Goal: Task Accomplishment & Management: Complete application form

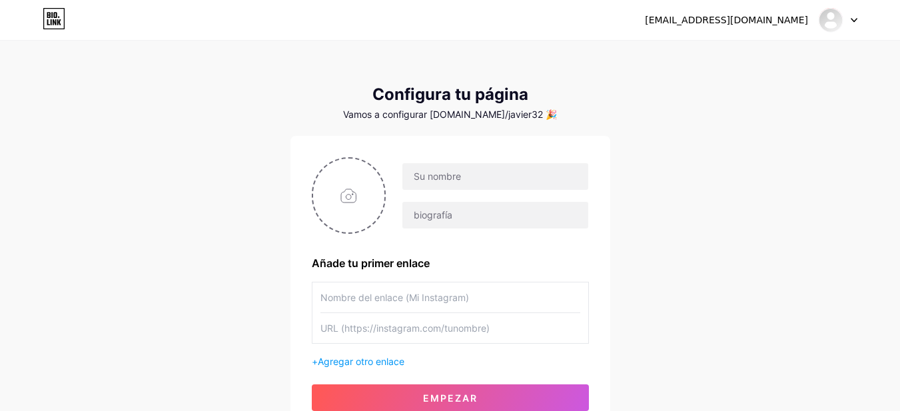
click at [461, 299] on input "text" at bounding box center [451, 298] width 260 height 30
click at [428, 183] on input "text" at bounding box center [495, 176] width 185 height 27
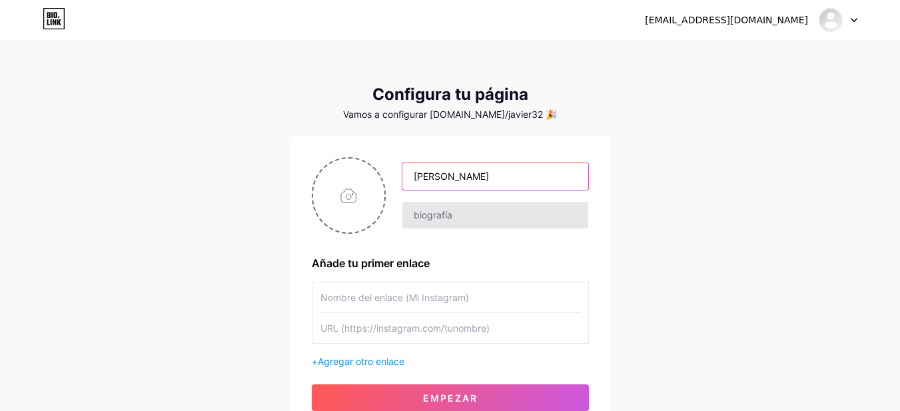
type input "[PERSON_NAME]"
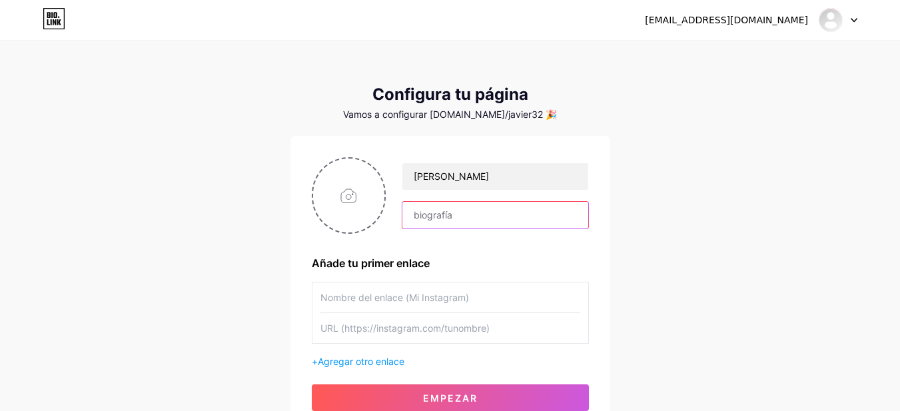
click at [444, 217] on input "text" at bounding box center [495, 215] width 185 height 27
type input "velas artesanales"
click at [389, 304] on input "text" at bounding box center [451, 298] width 260 height 30
paste input "[DOMAIN_NAME]"
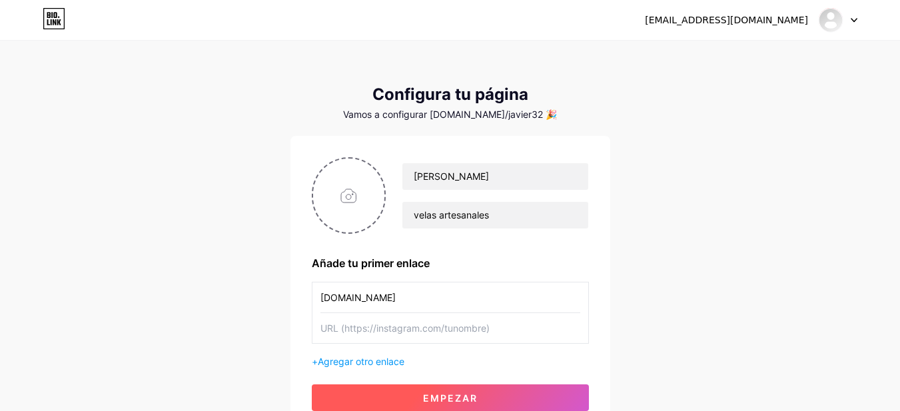
type input "[DOMAIN_NAME]"
click at [448, 395] on font "Empezar" at bounding box center [450, 398] width 55 height 11
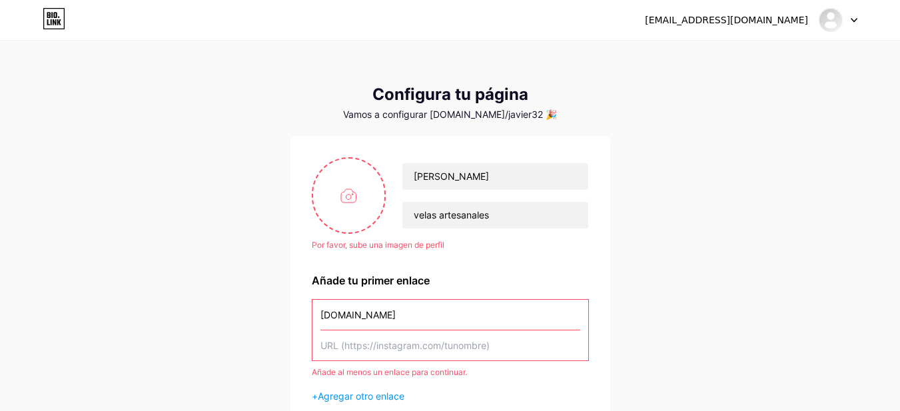
click at [393, 349] on input "text" at bounding box center [451, 346] width 260 height 30
type input "v"
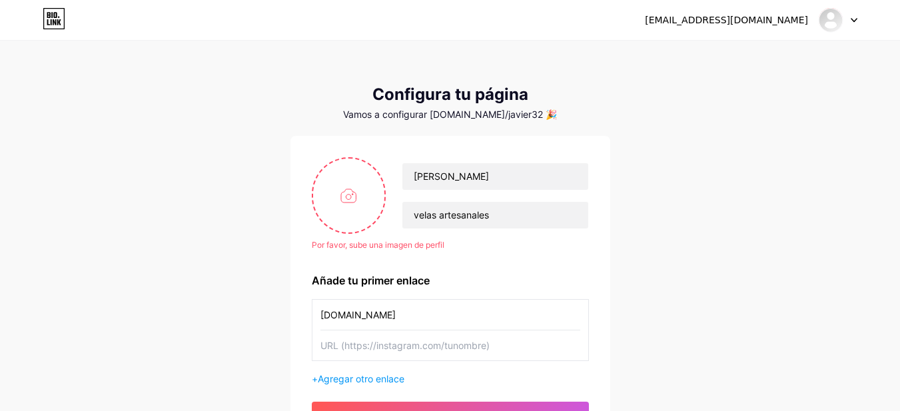
paste input "[DOMAIN_NAME]"
type input "[DOMAIN_NAME]"
click at [350, 191] on input "file" at bounding box center [349, 196] width 72 height 74
type input "C:\fakepath\ChatGPT Image 12 ago 2025, 06_36_02 p.m..png"
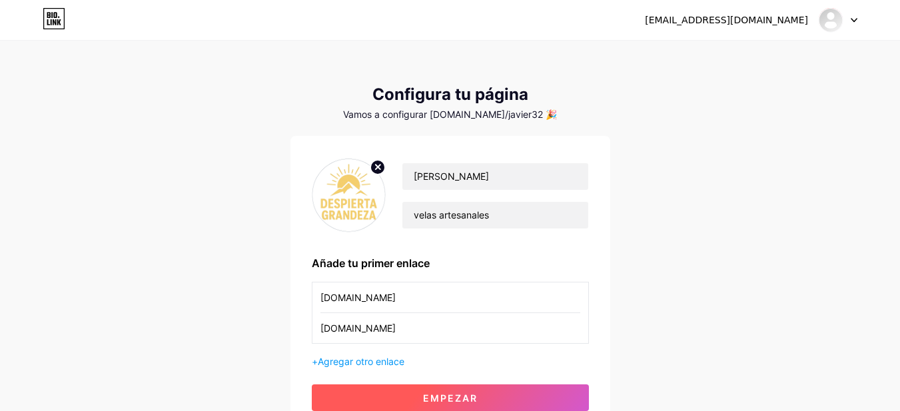
click at [507, 399] on button "Empezar" at bounding box center [450, 398] width 277 height 27
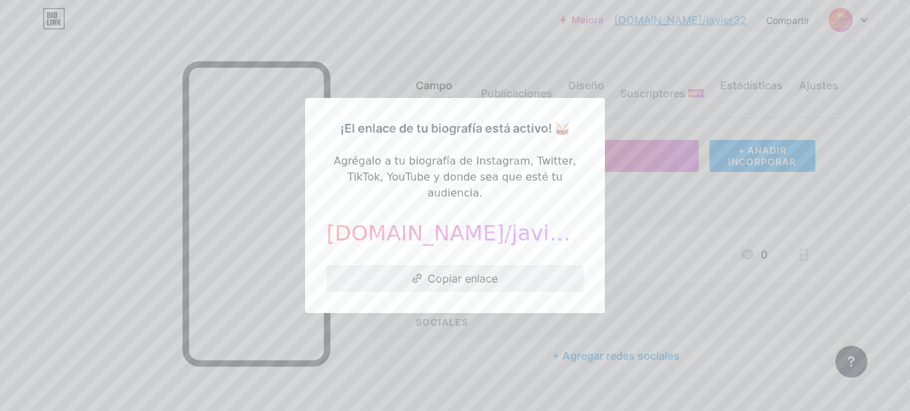
click at [421, 267] on button "Copiar enlace" at bounding box center [455, 278] width 257 height 27
click at [509, 269] on button "Copiar enlace" at bounding box center [455, 278] width 257 height 27
click at [413, 274] on icon at bounding box center [418, 278] width 10 height 9
click at [429, 272] on font "Copiar enlace" at bounding box center [463, 278] width 70 height 13
click at [674, 203] on div at bounding box center [455, 205] width 910 height 411
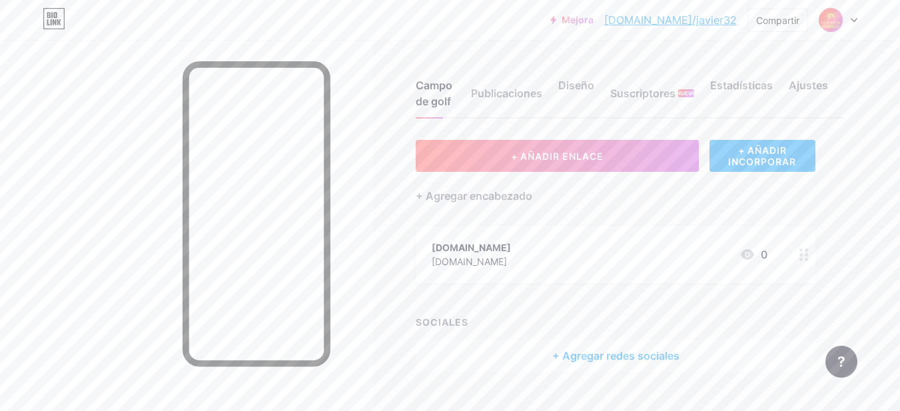
click at [700, 15] on font "[DOMAIN_NAME]/javier32" at bounding box center [670, 19] width 133 height 13
